Goal: Task Accomplishment & Management: Manage account settings

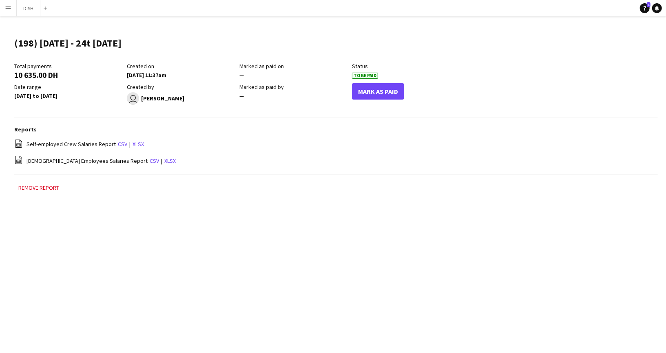
click at [383, 54] on header "(198) [DATE] - 24t [DATE] Edit this field" at bounding box center [336, 47] width 644 height 32
click at [391, 132] on h3 "Reports" at bounding box center [336, 129] width 644 height 7
click at [366, 95] on button "Mark As Paid" at bounding box center [378, 91] width 52 height 16
click at [23, 11] on button "DISH Close" at bounding box center [29, 8] width 24 height 16
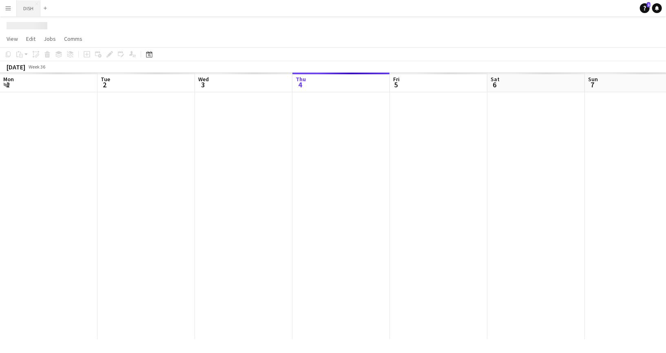
scroll to position [0, 195]
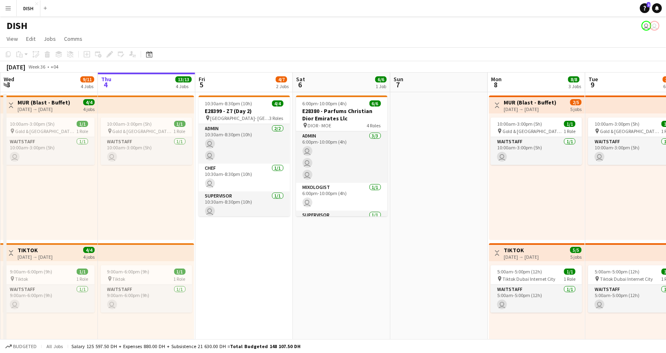
click at [12, 9] on button "Menu" at bounding box center [8, 8] width 16 height 16
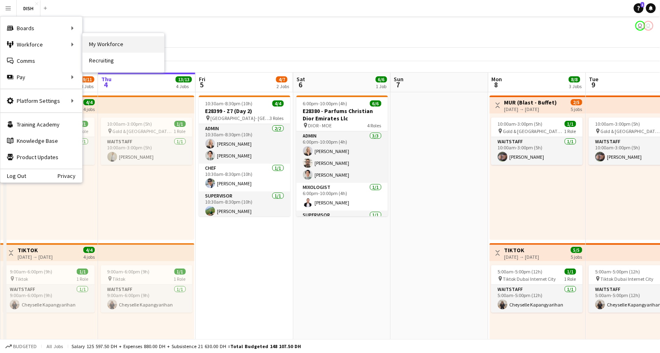
click at [102, 44] on link "My Workforce" at bounding box center [123, 44] width 82 height 16
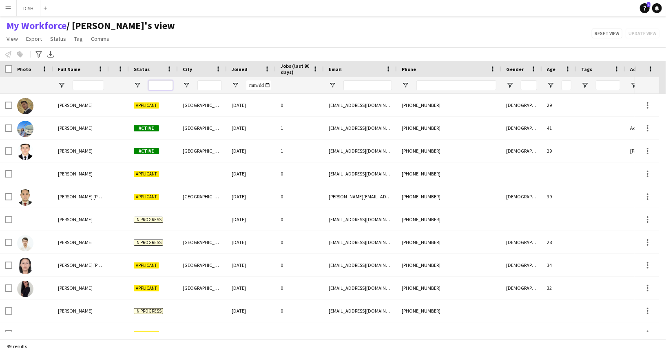
click at [159, 84] on input "Status Filter Input" at bounding box center [161, 85] width 24 height 10
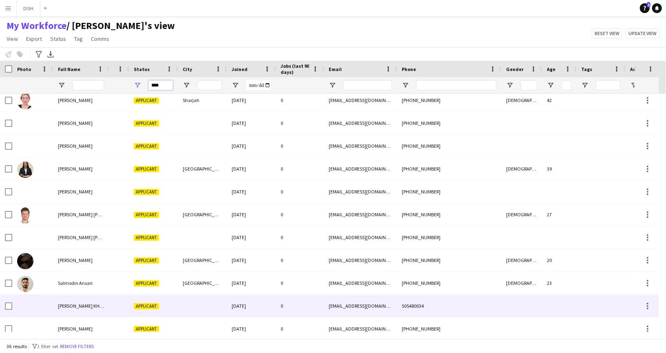
scroll to position [576, 0]
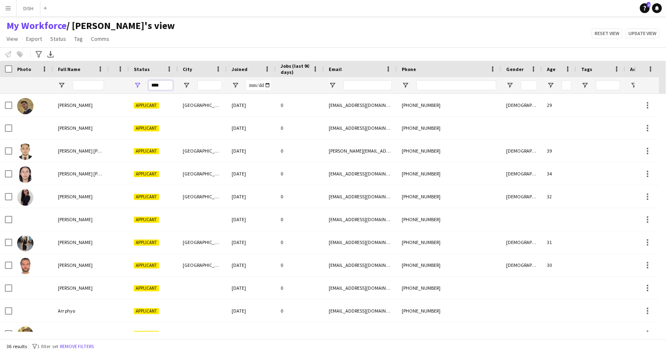
type input "****"
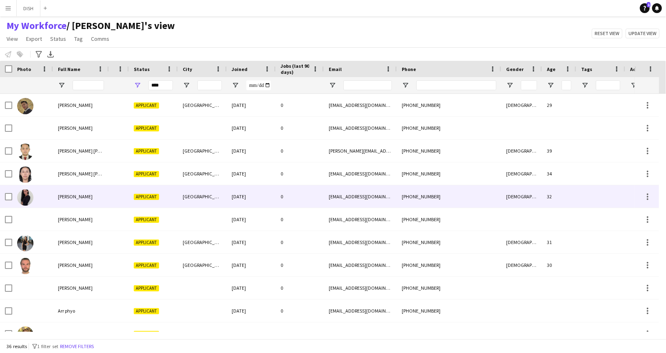
click at [21, 198] on img at bounding box center [25, 197] width 16 height 16
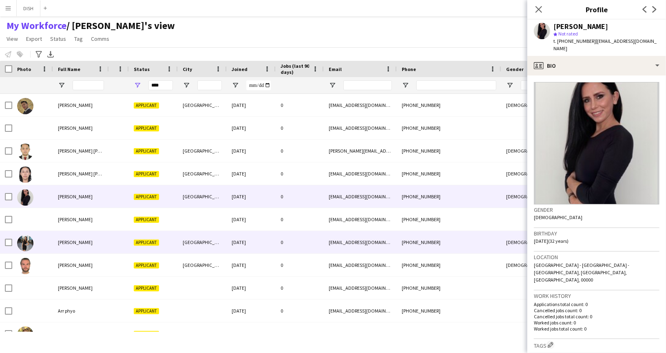
click at [31, 243] on img at bounding box center [25, 243] width 16 height 16
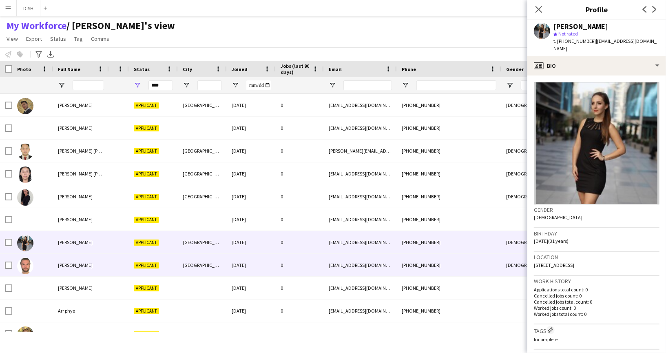
click at [22, 266] on img at bounding box center [25, 266] width 16 height 16
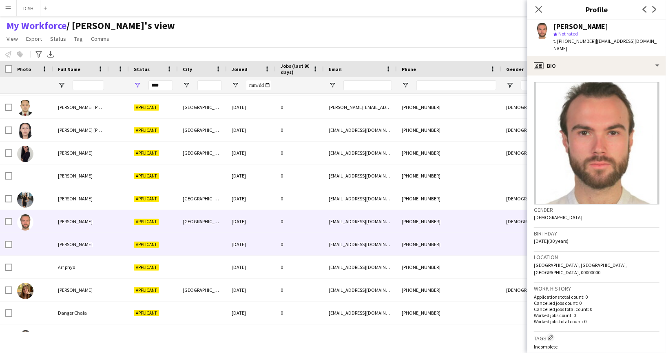
scroll to position [85, 0]
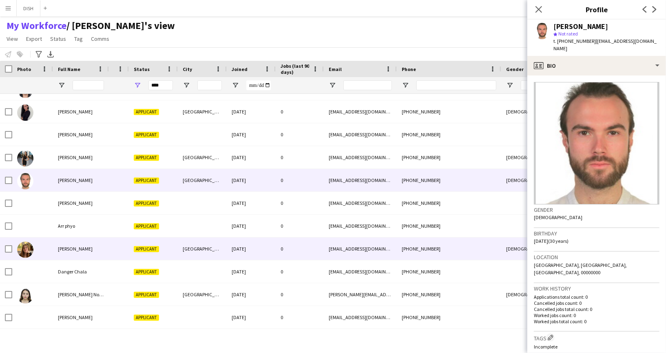
click at [31, 252] on img at bounding box center [25, 250] width 16 height 16
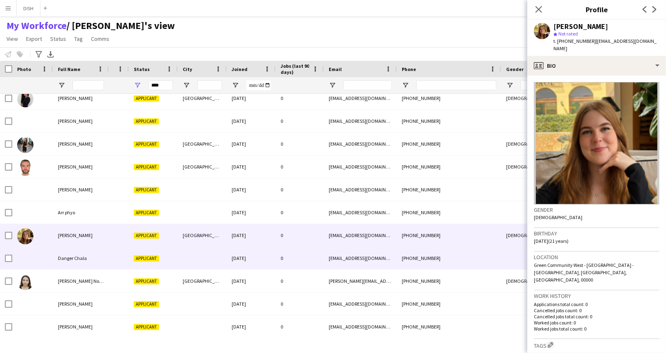
scroll to position [98, 0]
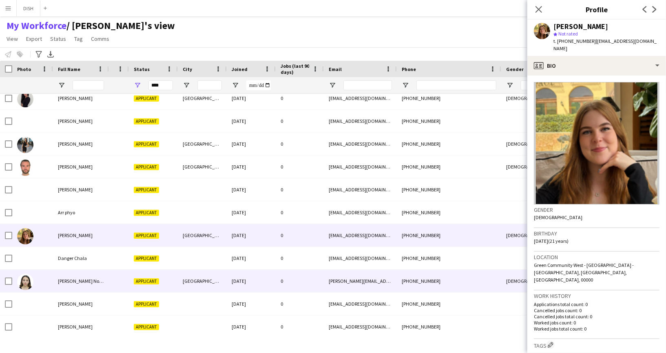
click at [23, 288] on img at bounding box center [25, 282] width 16 height 16
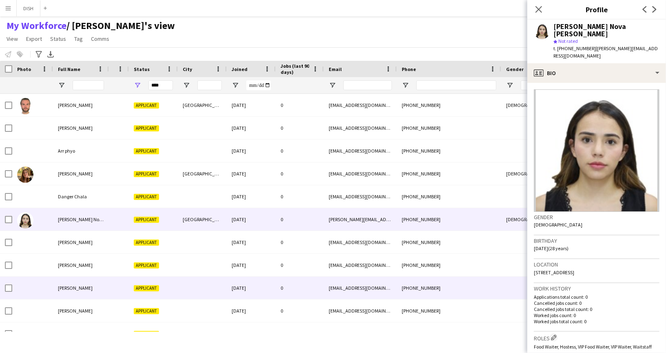
scroll to position [176, 0]
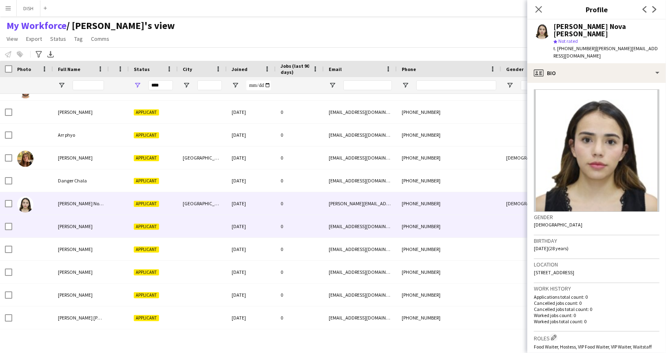
click at [35, 228] on div at bounding box center [32, 226] width 41 height 22
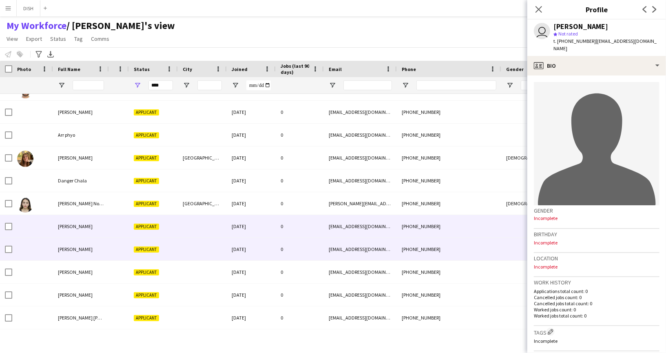
click at [35, 249] on div at bounding box center [32, 249] width 41 height 22
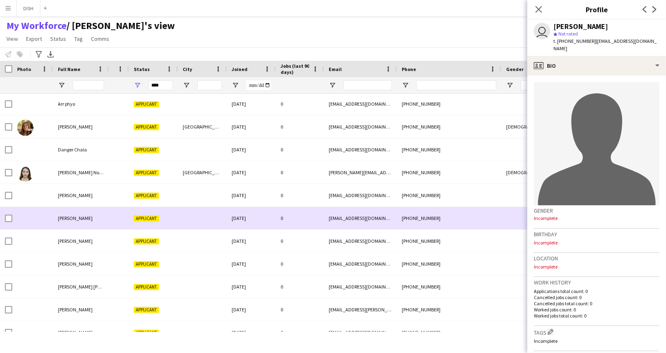
scroll to position [215, 0]
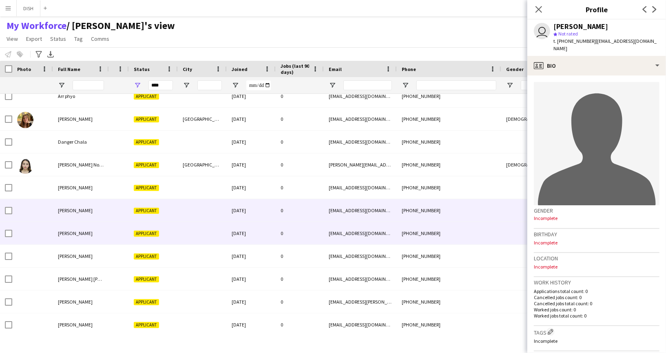
click at [35, 238] on div at bounding box center [32, 233] width 41 height 22
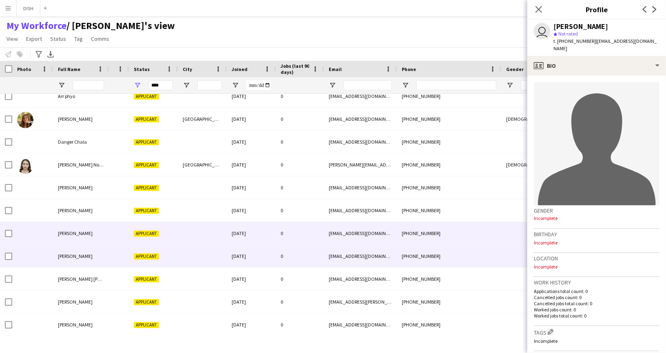
click at [38, 264] on div at bounding box center [32, 256] width 41 height 22
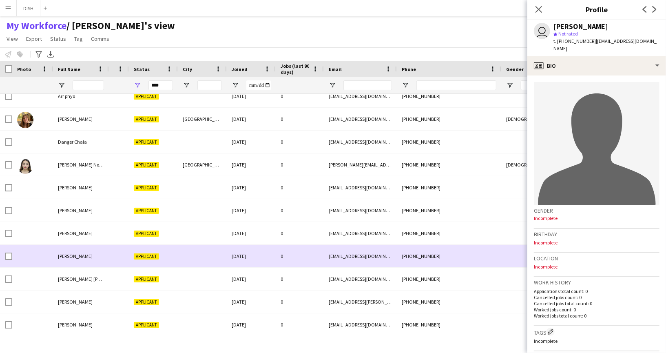
scroll to position [242, 0]
